Goal: Task Accomplishment & Management: Complete application form

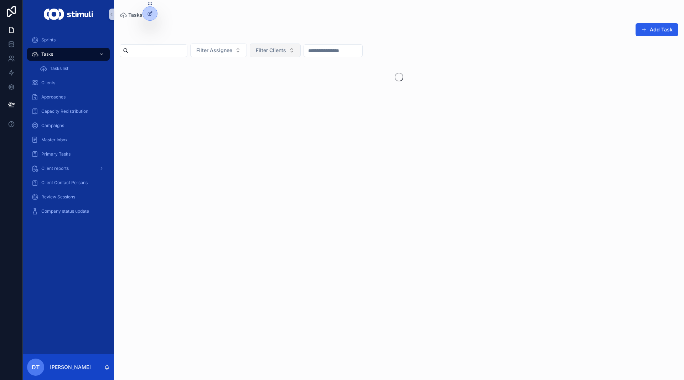
click at [286, 53] on span "Filter Clients" at bounding box center [271, 50] width 30 height 7
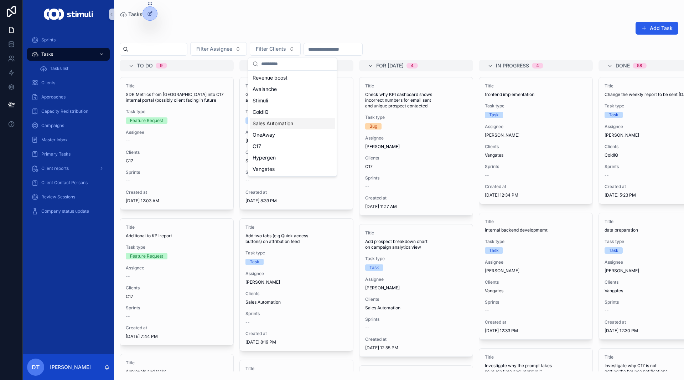
click at [270, 127] on div "Sales Automation" at bounding box center [293, 123] width 86 height 11
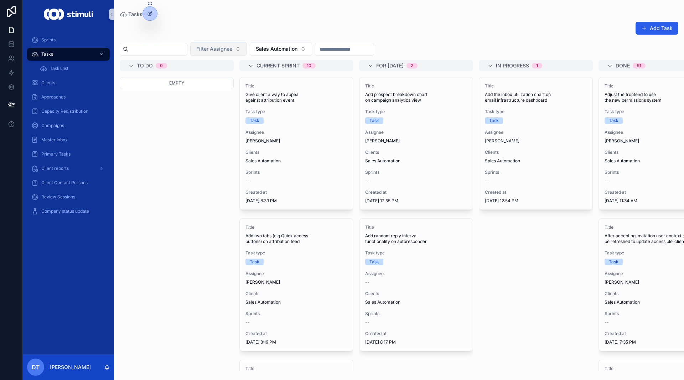
click at [247, 45] on button "Filter Assignee" at bounding box center [218, 49] width 57 height 14
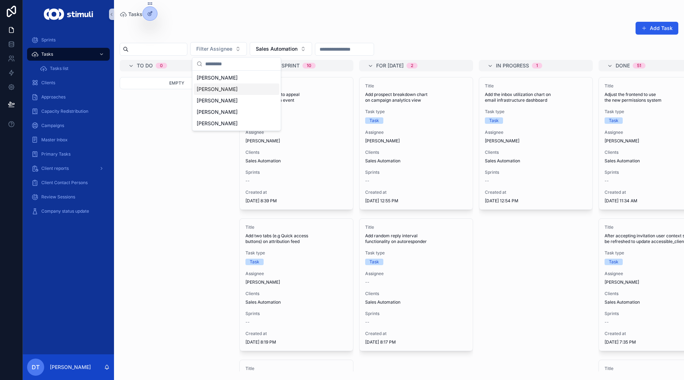
click at [226, 90] on span "[PERSON_NAME]" at bounding box center [217, 89] width 41 height 7
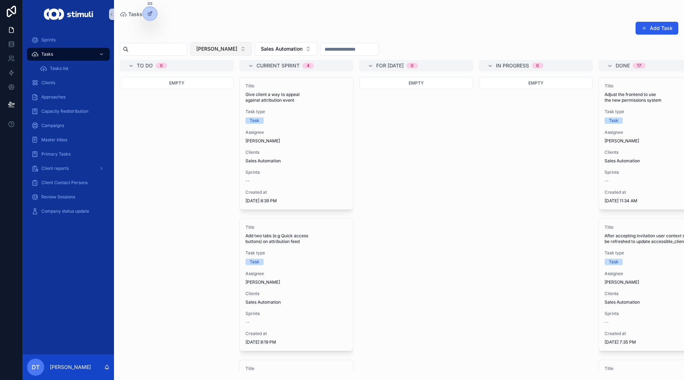
click at [230, 47] on span "[PERSON_NAME]" at bounding box center [216, 48] width 41 height 7
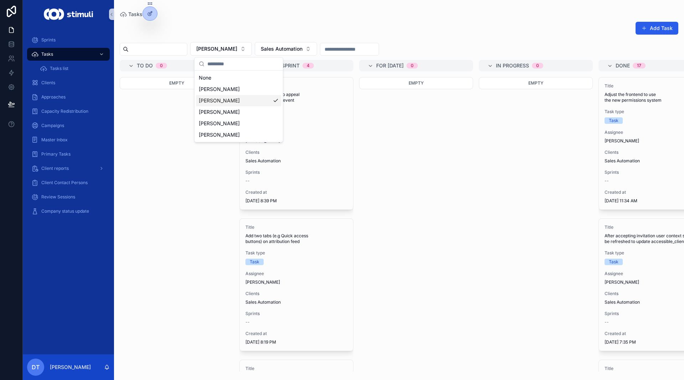
click at [225, 102] on span "[PERSON_NAME]" at bounding box center [219, 100] width 41 height 7
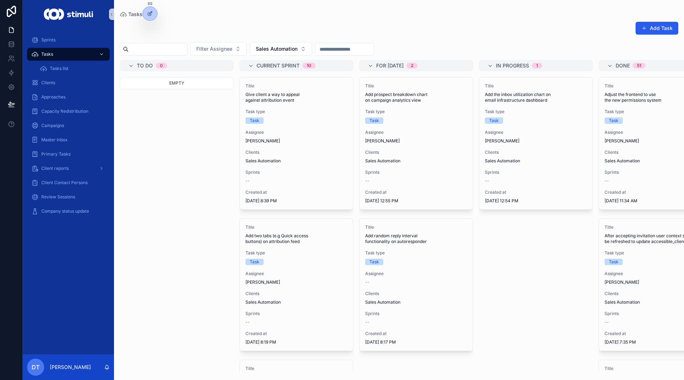
click at [495, 19] on div "Add Task Filter Assignee Sales Automation To do 0 Empty Current sprint 10 Title…" at bounding box center [399, 194] width 570 height 354
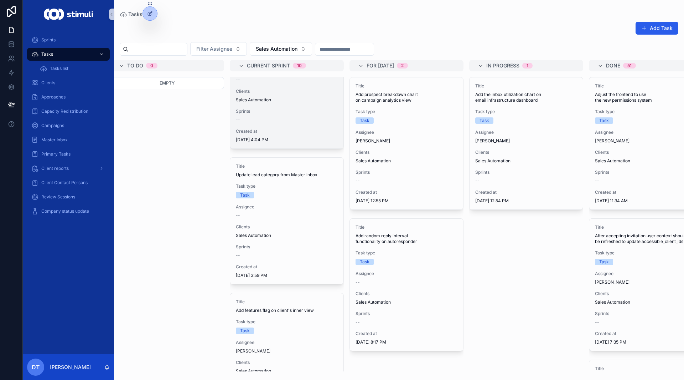
scroll to position [356, 0]
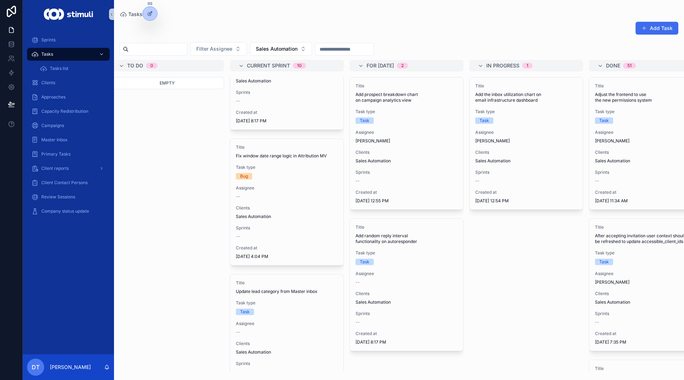
click at [666, 25] on button "Add Task" at bounding box center [657, 28] width 43 height 13
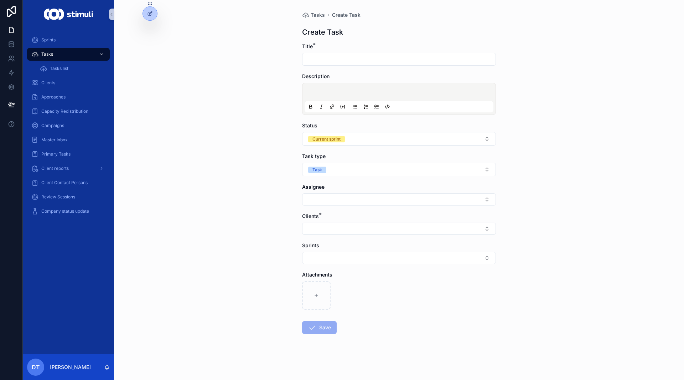
click at [351, 62] on input "scrollable content" at bounding box center [399, 59] width 193 height 10
type input "**********"
click at [332, 84] on div "scrollable content" at bounding box center [399, 99] width 194 height 32
click at [331, 86] on div "scrollable content" at bounding box center [399, 98] width 189 height 27
click at [341, 94] on p "scrollable content" at bounding box center [400, 92] width 189 height 7
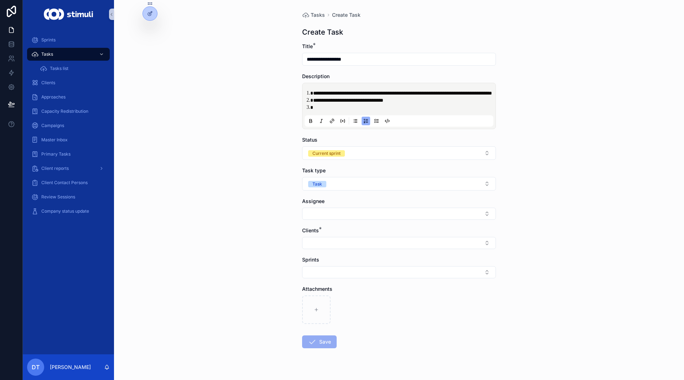
click at [402, 97] on li "**********" at bounding box center [404, 92] width 182 height 7
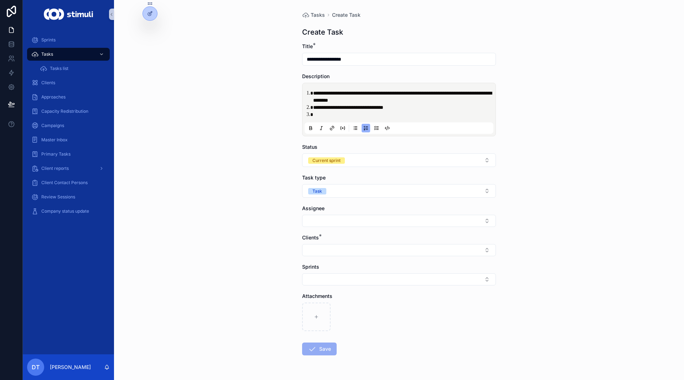
click at [344, 115] on li "scrollable content" at bounding box center [404, 114] width 182 height 7
click at [287, 157] on div "**********" at bounding box center [399, 190] width 570 height 380
click at [365, 60] on input "**********" at bounding box center [399, 59] width 193 height 10
type input "**********"
click at [346, 250] on button "Select Button" at bounding box center [399, 250] width 194 height 12
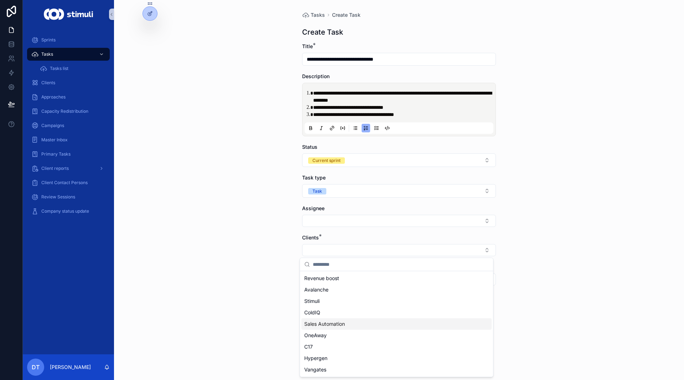
click at [323, 319] on div "Sales Automation" at bounding box center [396, 323] width 190 height 11
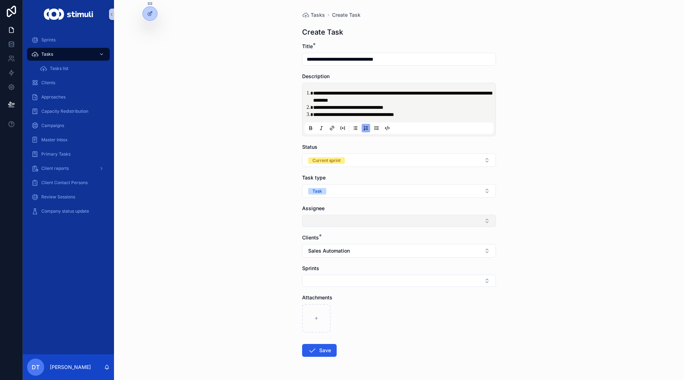
click at [319, 226] on button "Select Button" at bounding box center [399, 221] width 194 height 12
click at [316, 263] on span "[PERSON_NAME]" at bounding box center [324, 260] width 41 height 7
click at [347, 153] on div "Status Current sprint" at bounding box center [399, 155] width 194 height 24
click at [346, 156] on button "Current sprint" at bounding box center [399, 160] width 194 height 14
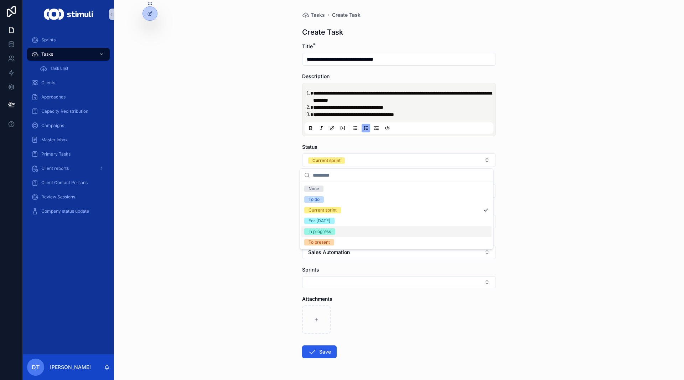
click at [339, 233] on div "In progress" at bounding box center [396, 231] width 190 height 11
click at [331, 351] on button "Save" at bounding box center [319, 351] width 35 height 13
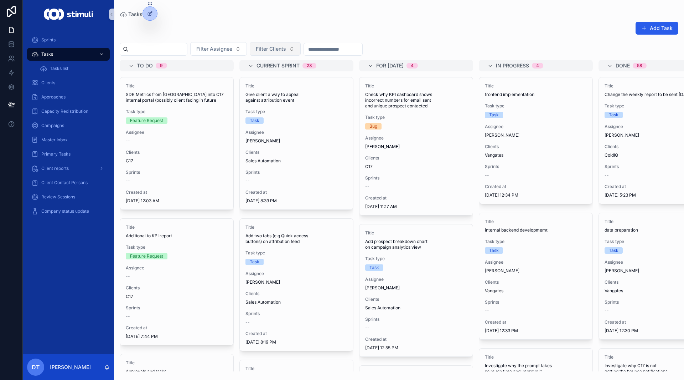
drag, startPoint x: 288, startPoint y: 56, endPoint x: 292, endPoint y: 52, distance: 5.1
click at [288, 56] on div "Add Task Filter Assignee Filter Clients To do 9 Title SDR Metrics from Orum int…" at bounding box center [399, 194] width 570 height 354
click at [290, 52] on button "Filter Clients" at bounding box center [275, 49] width 51 height 14
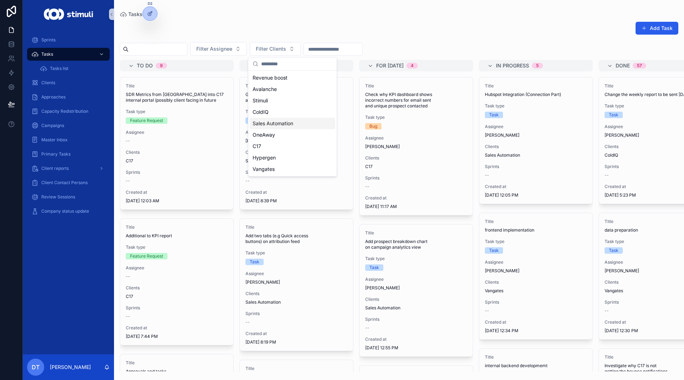
click at [268, 121] on span "Sales Automation" at bounding box center [273, 123] width 41 height 7
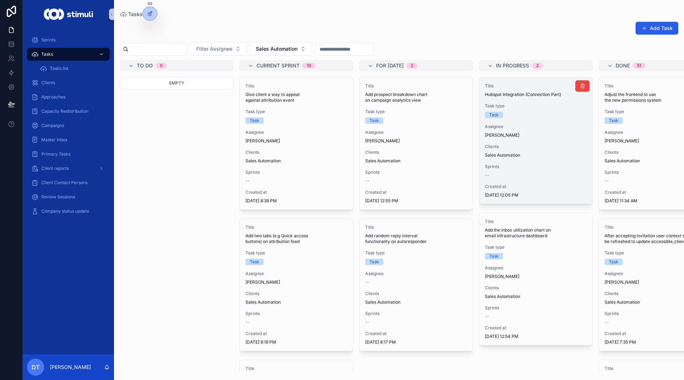
click at [542, 169] on span "Sprints" at bounding box center [536, 167] width 102 height 6
